Goal: Task Accomplishment & Management: Manage account settings

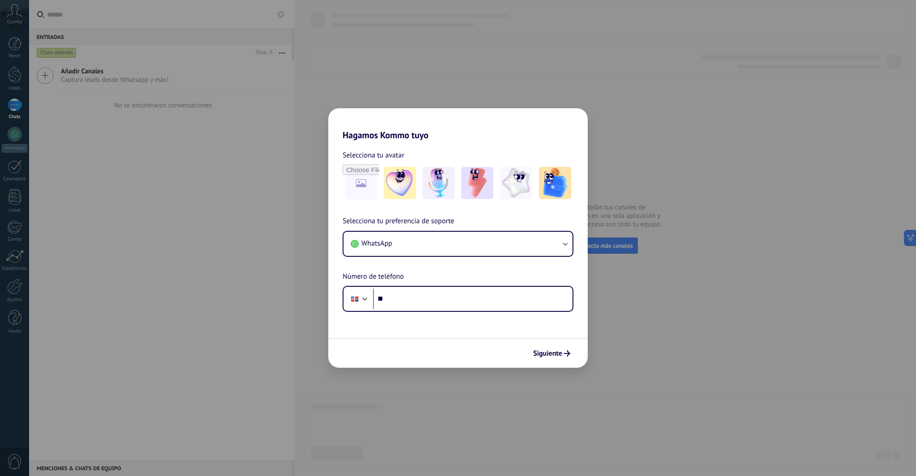
click at [37, 209] on div "Hagamos Kommo tuyo Selecciona tu avatar Selecciona tu preferencia de soporte Wh…" at bounding box center [458, 238] width 916 height 476
